Goal: Go to known website: Access a specific website the user already knows

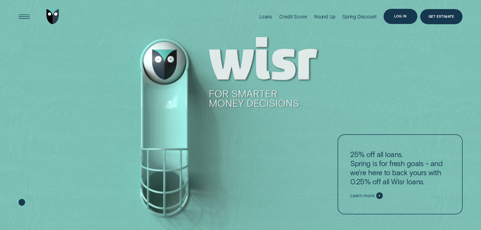
click at [398, 10] on div "Log in" at bounding box center [400, 16] width 34 height 15
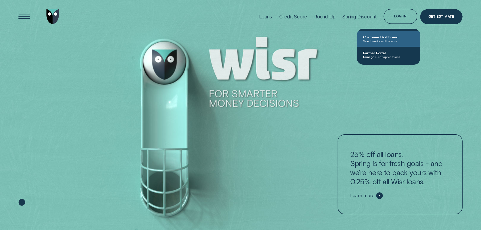
click at [386, 36] on span "Customer Dashboard" at bounding box center [388, 37] width 51 height 4
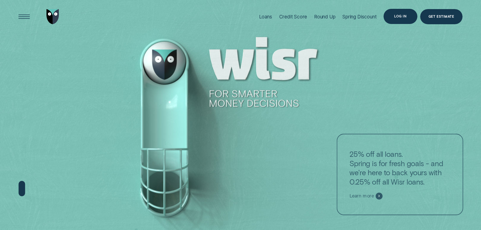
click at [404, 13] on div "Log in" at bounding box center [400, 16] width 34 height 15
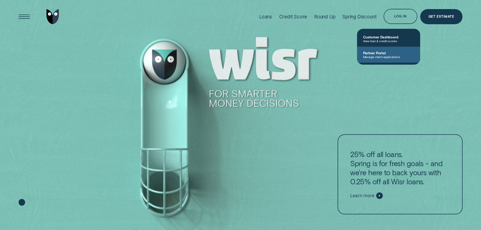
click at [396, 54] on span "Partner Portal" at bounding box center [388, 53] width 51 height 4
